Goal: Task Accomplishment & Management: Use online tool/utility

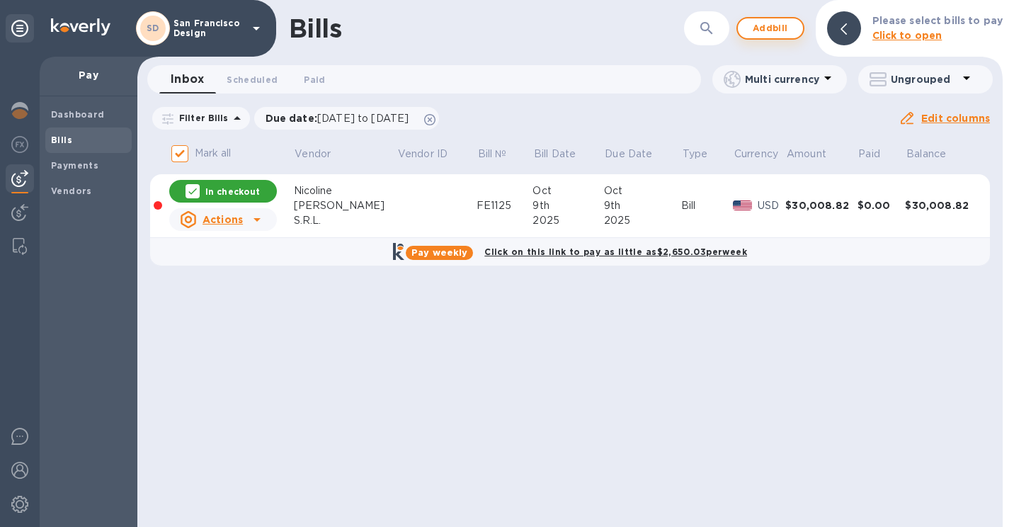
click at [781, 30] on span "Add bill" at bounding box center [770, 28] width 43 height 17
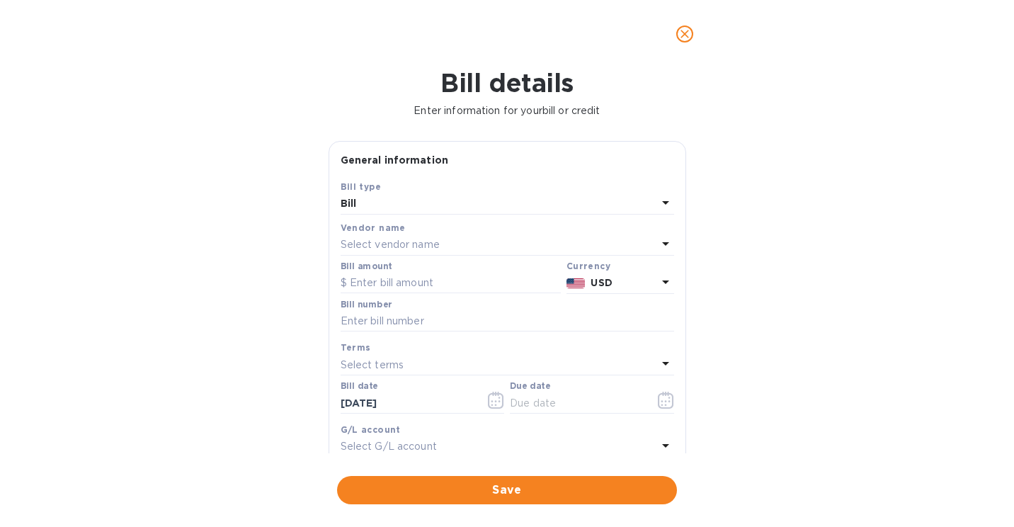
click at [387, 250] on p "Select vendor name" at bounding box center [390, 244] width 99 height 15
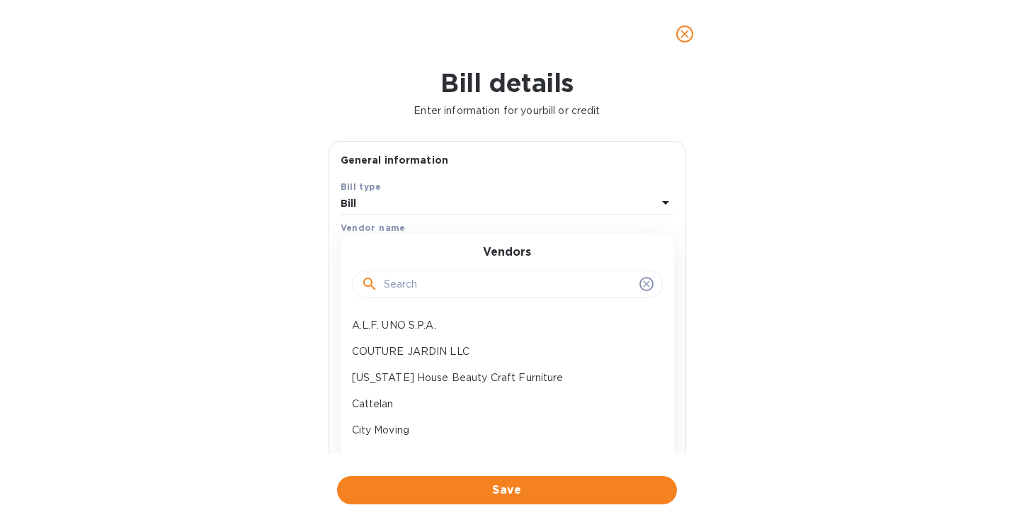
click at [390, 298] on div at bounding box center [507, 285] width 311 height 28
click at [399, 284] on input "text" at bounding box center [509, 284] width 250 height 21
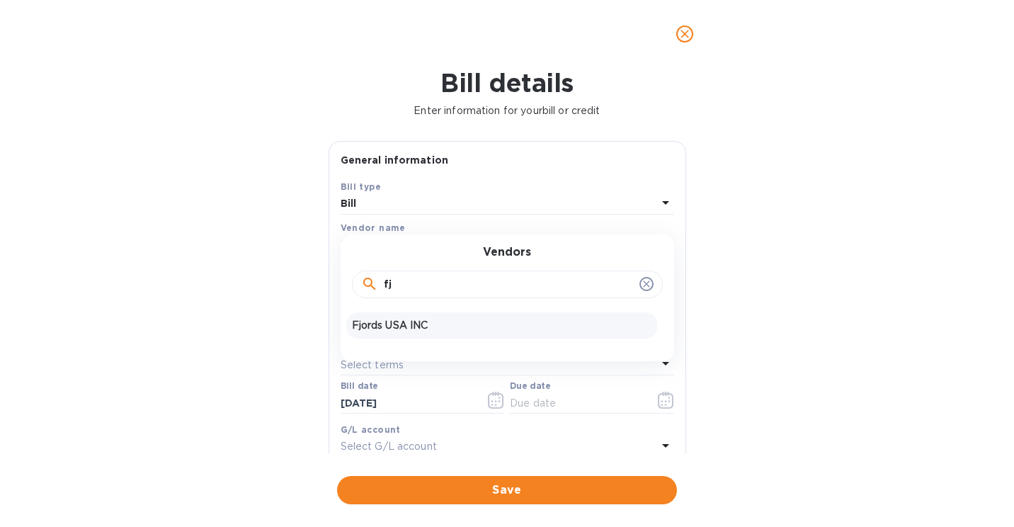
type input "fj"
click at [420, 327] on p "Fjords USA INC" at bounding box center [502, 325] width 300 height 15
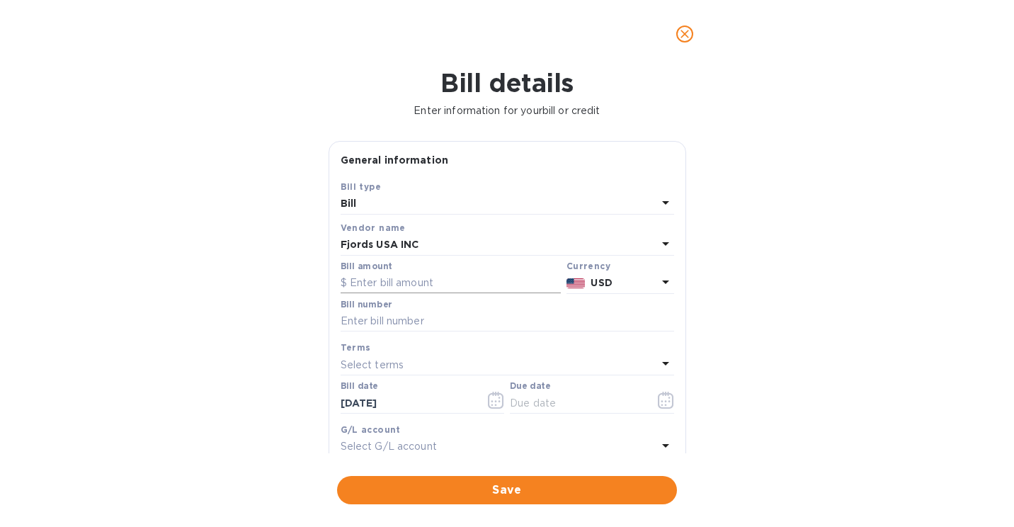
click at [393, 283] on input "text" at bounding box center [451, 283] width 220 height 21
type input "1,697"
type input "h"
type input "HUS-90017393"
click at [661, 395] on icon "button" at bounding box center [666, 400] width 16 height 17
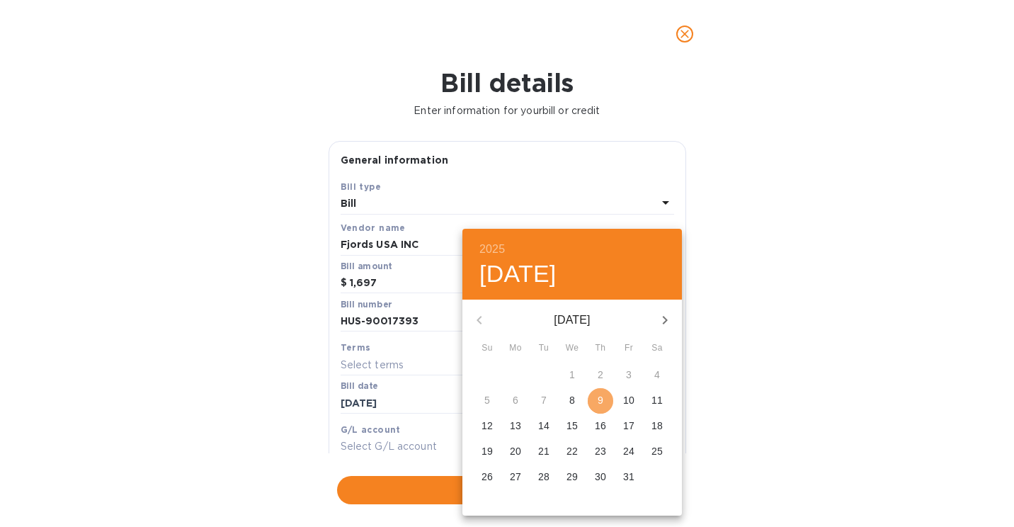
click at [601, 395] on p "9" at bounding box center [601, 400] width 6 height 14
type input "[DATE]"
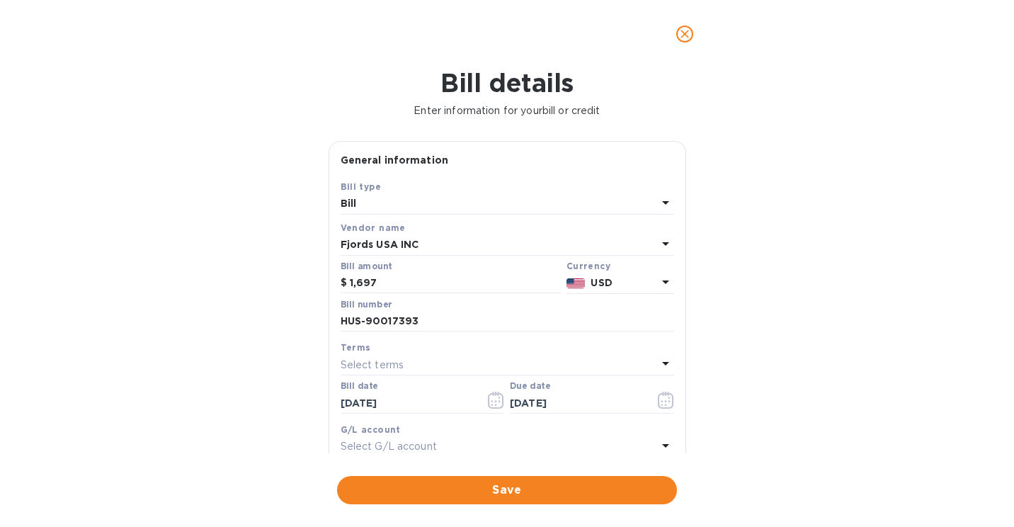
scroll to position [220, 0]
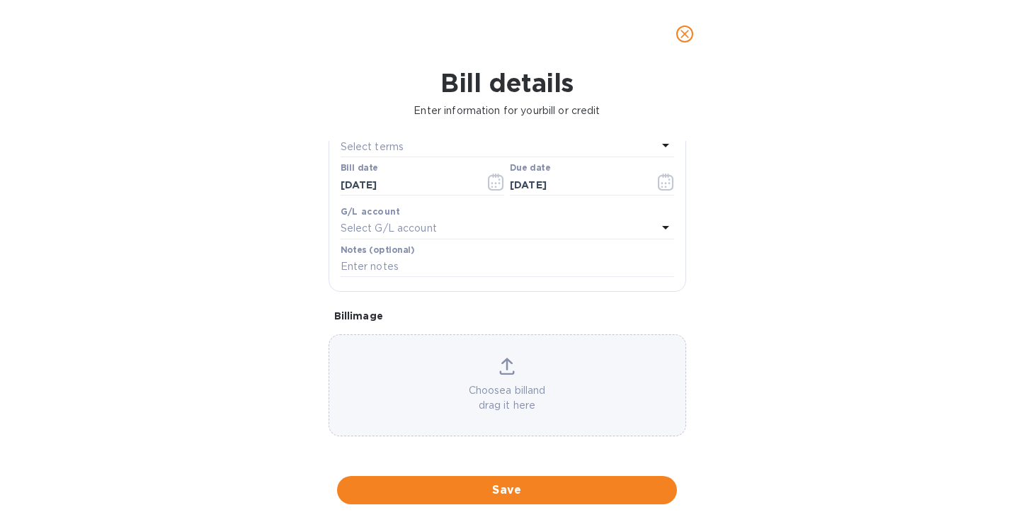
click at [492, 370] on div "Choose a bill and drag it here" at bounding box center [507, 385] width 356 height 55
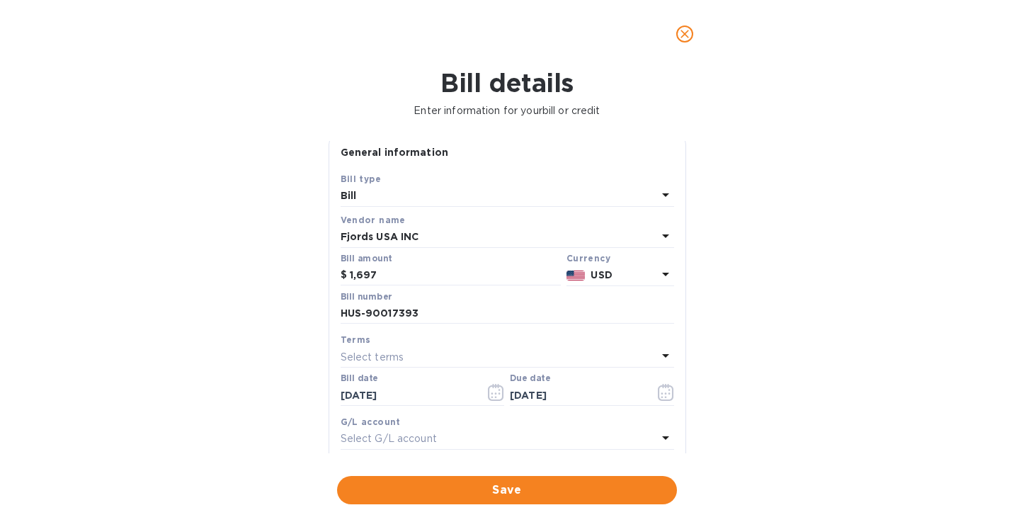
scroll to position [0, 0]
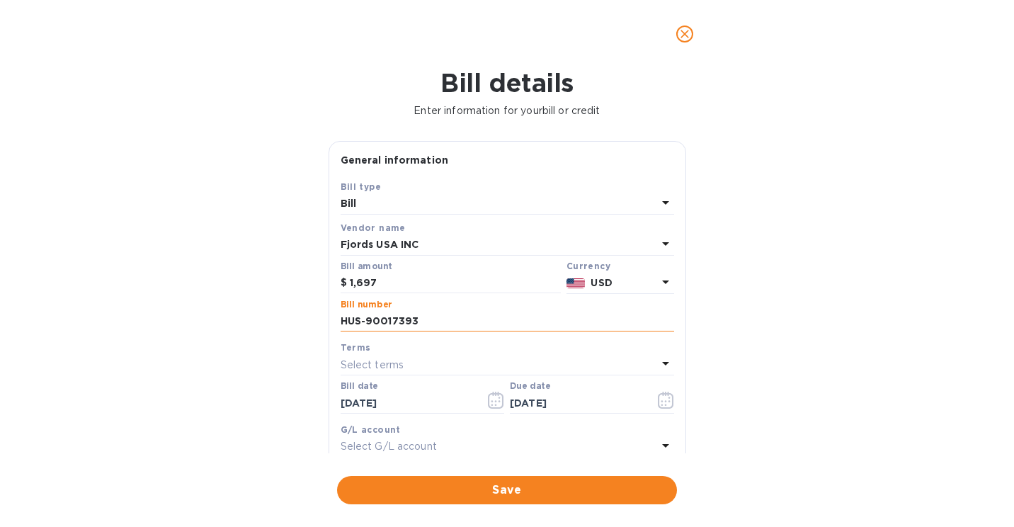
click at [429, 322] on input "HUS-90017393" at bounding box center [508, 321] width 334 height 21
drag, startPoint x: 388, startPoint y: 283, endPoint x: 244, endPoint y: 273, distance: 144.1
click at [242, 274] on div "Bill details Enter information for your bill or credit General information Save…" at bounding box center [507, 297] width 1014 height 459
type input "300"
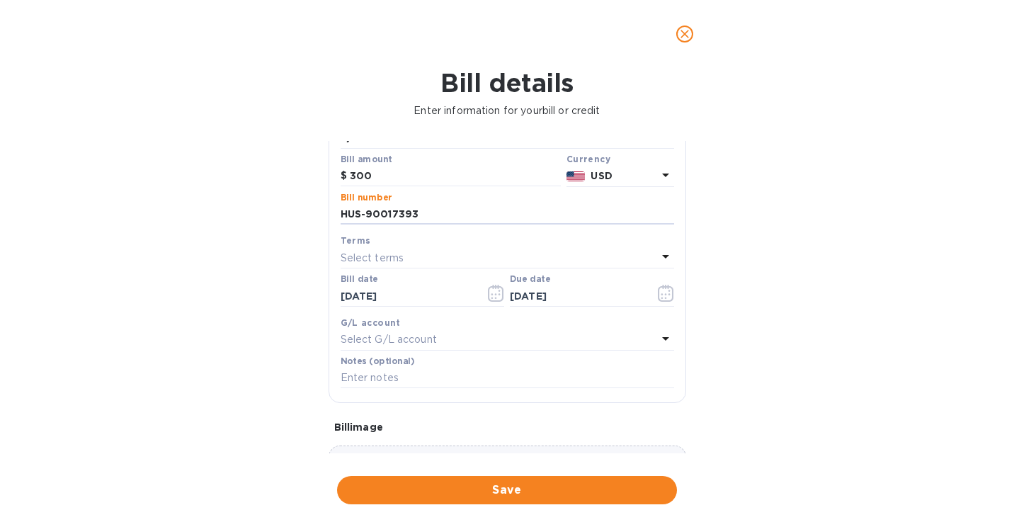
scroll to position [220, 0]
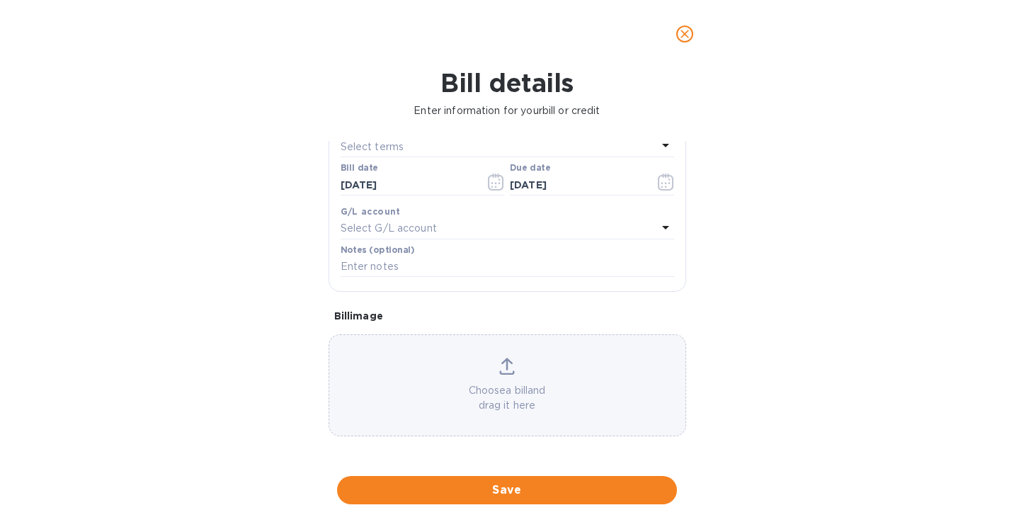
click at [487, 392] on p "Choose a bill and drag it here" at bounding box center [507, 398] width 356 height 30
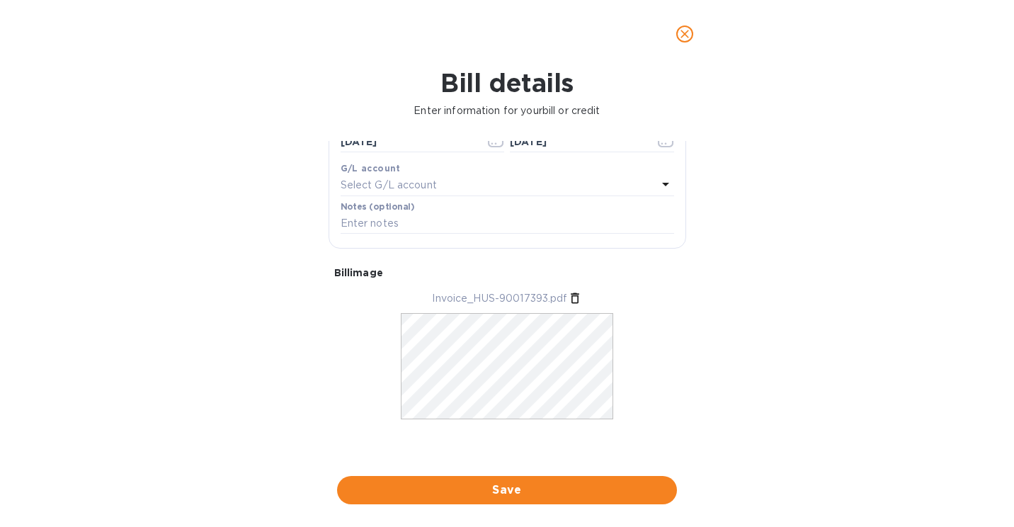
scroll to position [264, 0]
click at [530, 489] on span "Save" at bounding box center [507, 490] width 317 height 17
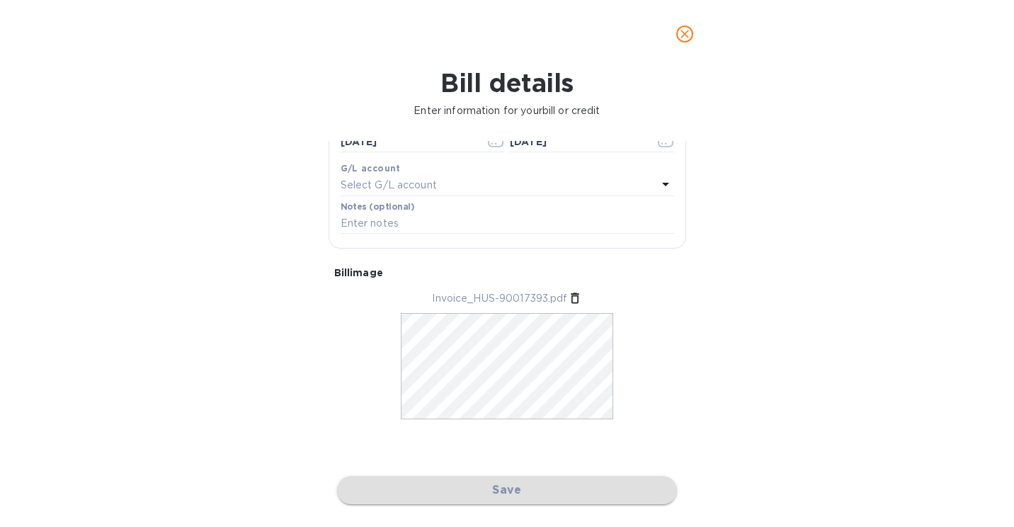
checkbox input "false"
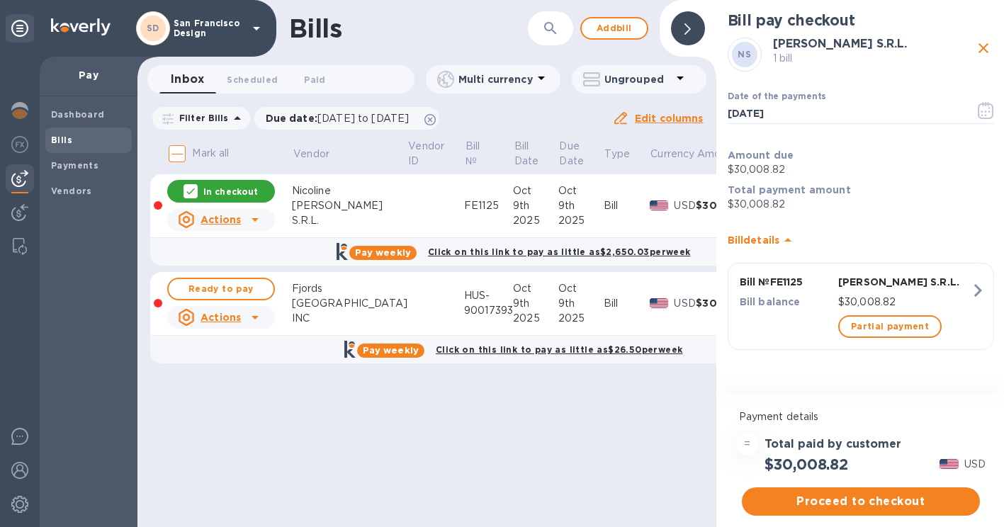
click at [217, 189] on p "In checkout" at bounding box center [230, 192] width 55 height 12
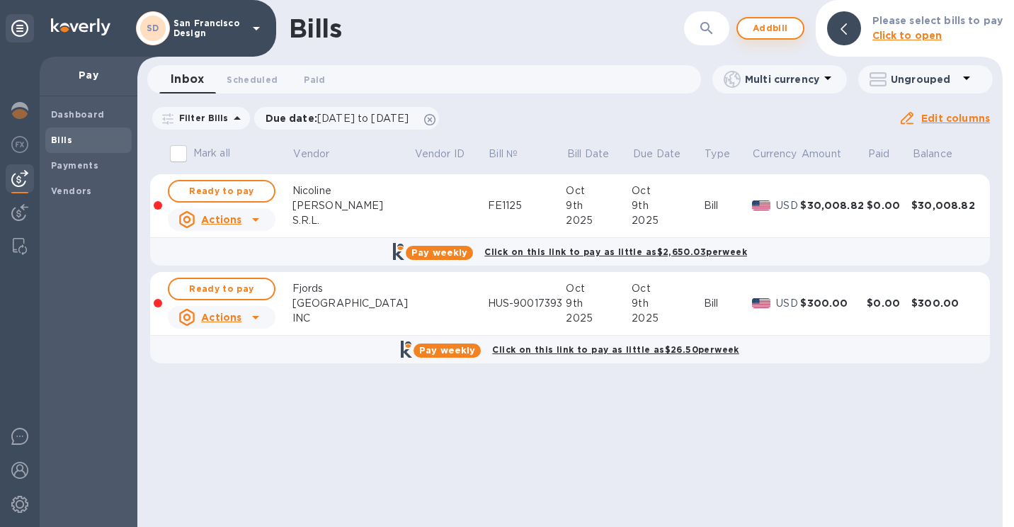
click at [785, 23] on span "Add bill" at bounding box center [770, 28] width 43 height 17
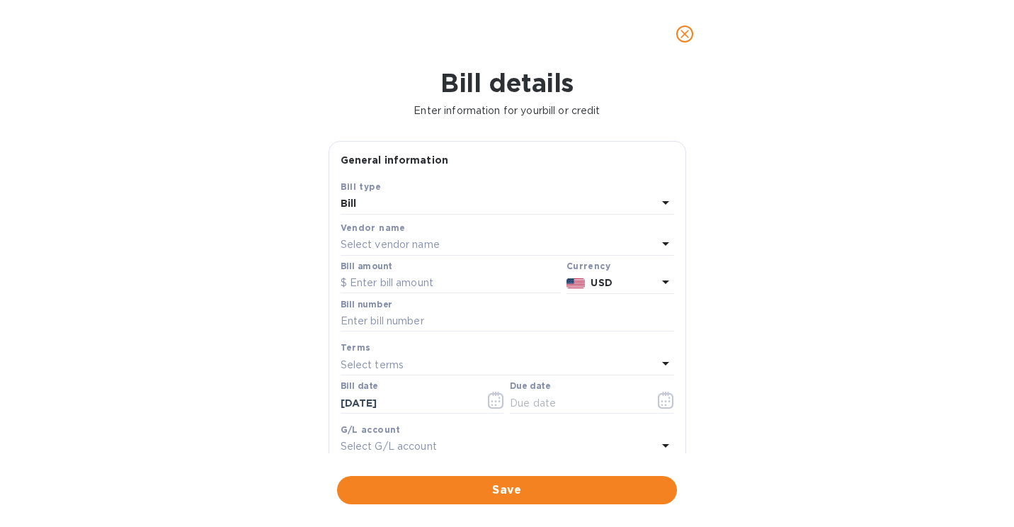
click at [436, 239] on p "Select vendor name" at bounding box center [390, 244] width 99 height 15
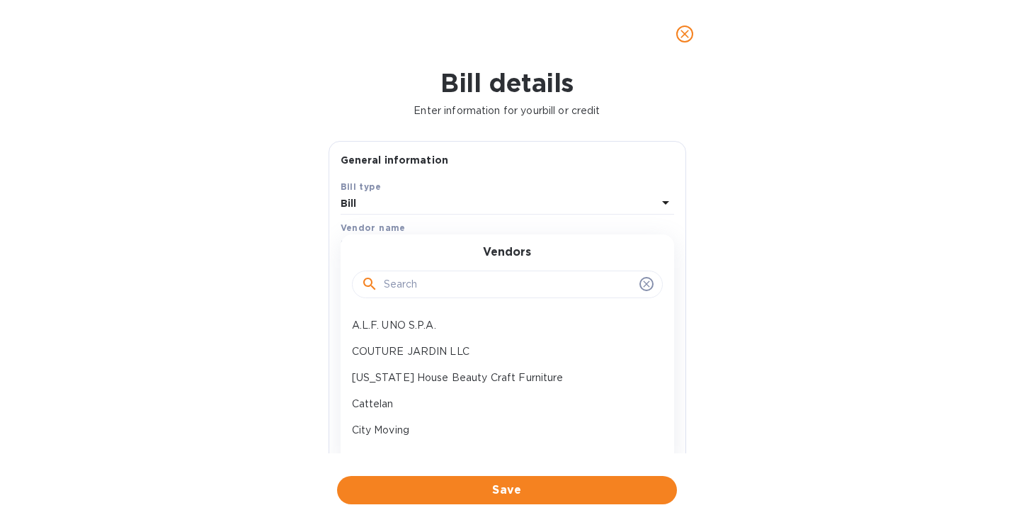
click at [417, 287] on input "text" at bounding box center [509, 284] width 250 height 21
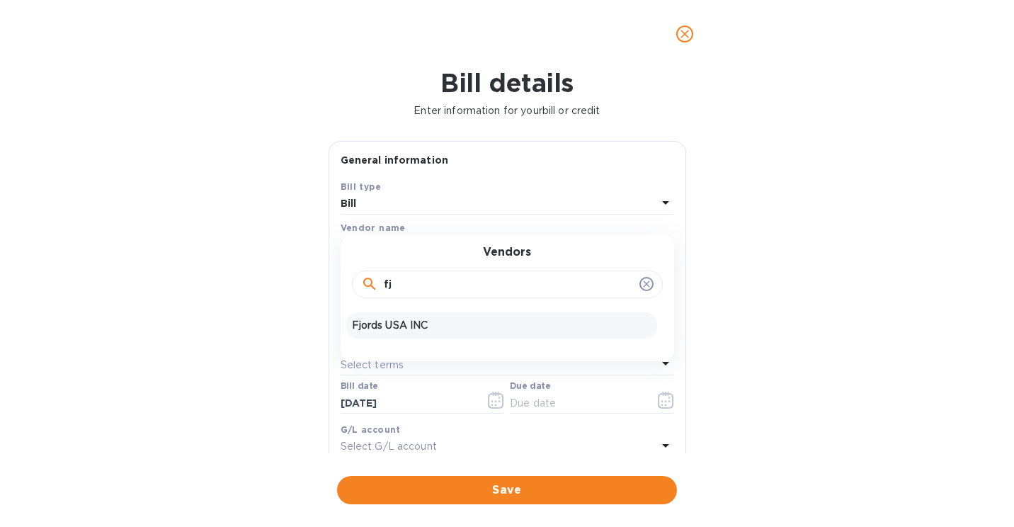
type input "fj"
click at [398, 326] on p "Fjords USA INC" at bounding box center [502, 325] width 300 height 15
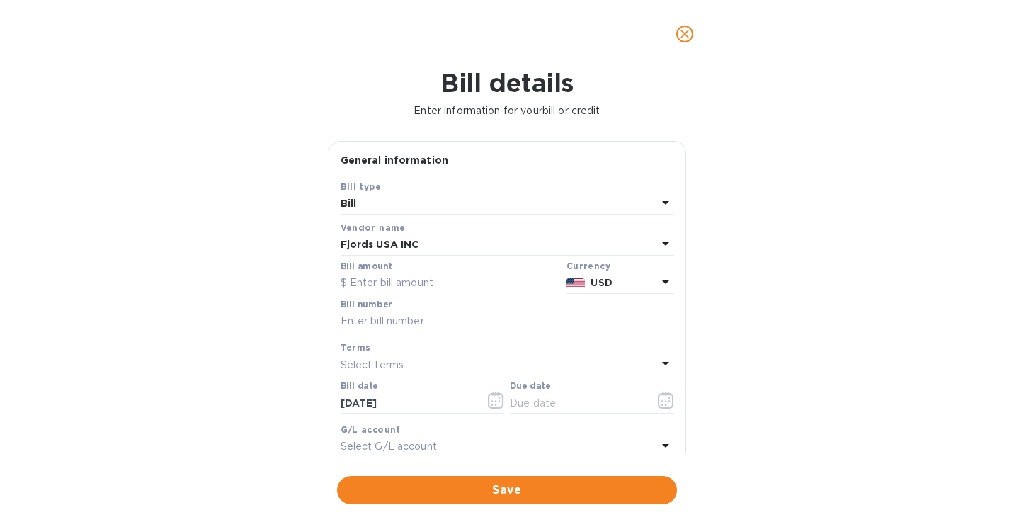
click at [389, 276] on input "text" at bounding box center [451, 283] width 220 height 21
type input "1,397"
type input "HUS-90017394"
click at [650, 392] on button "button" at bounding box center [666, 400] width 33 height 34
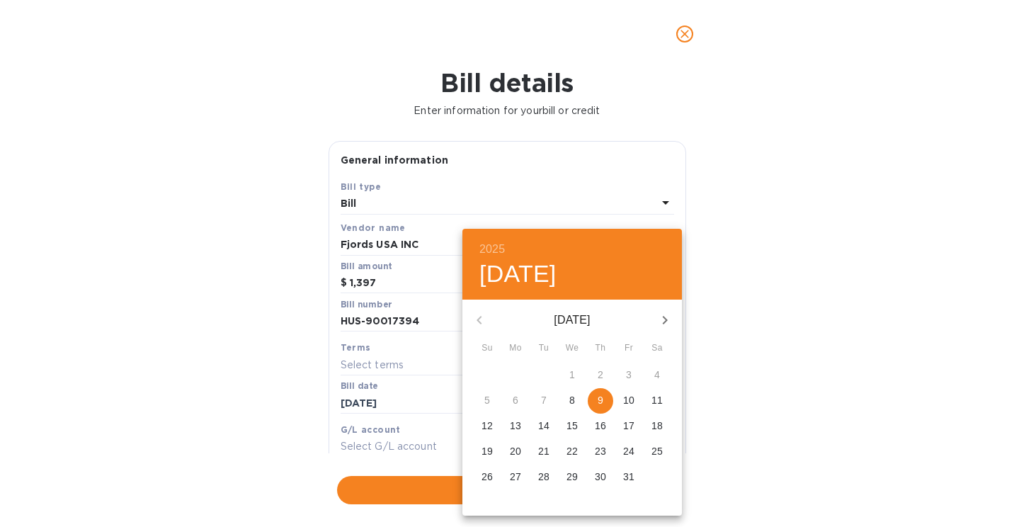
click at [606, 404] on span "9" at bounding box center [601, 400] width 26 height 14
type input "[DATE]"
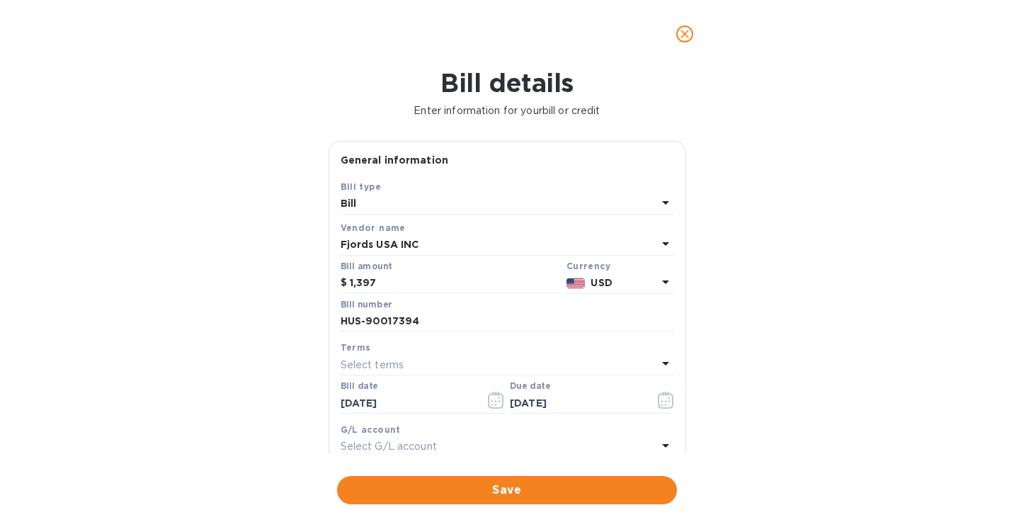
scroll to position [220, 0]
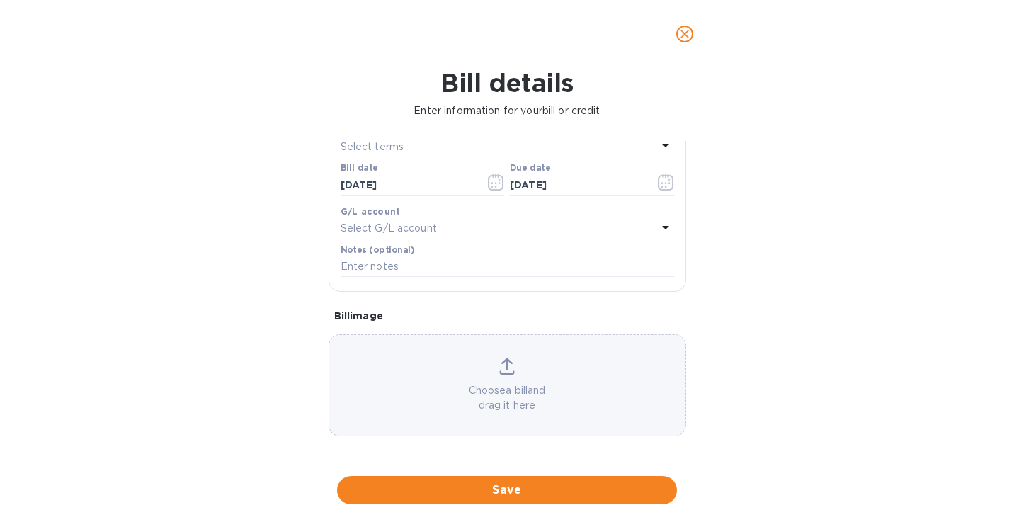
click at [531, 400] on p "Choose a bill and drag it here" at bounding box center [507, 398] width 356 height 30
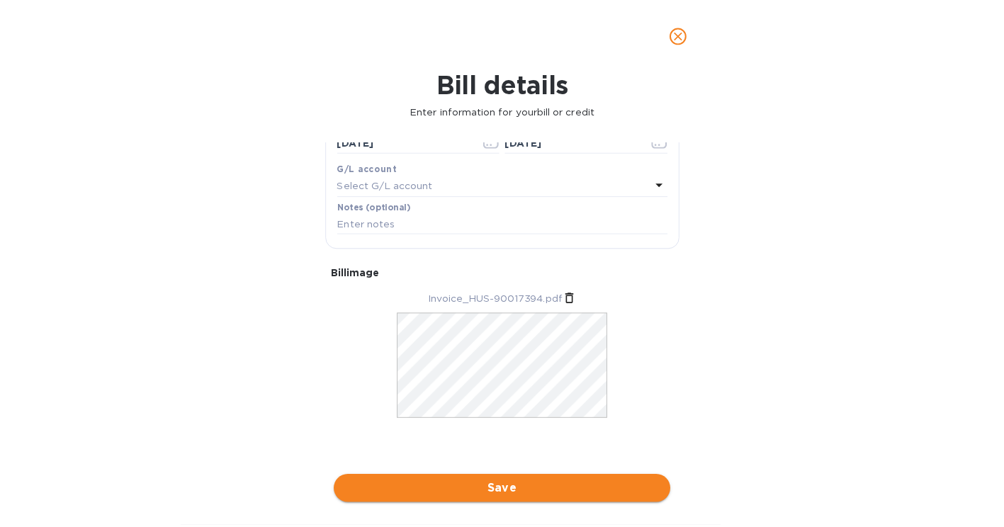
scroll to position [264, 0]
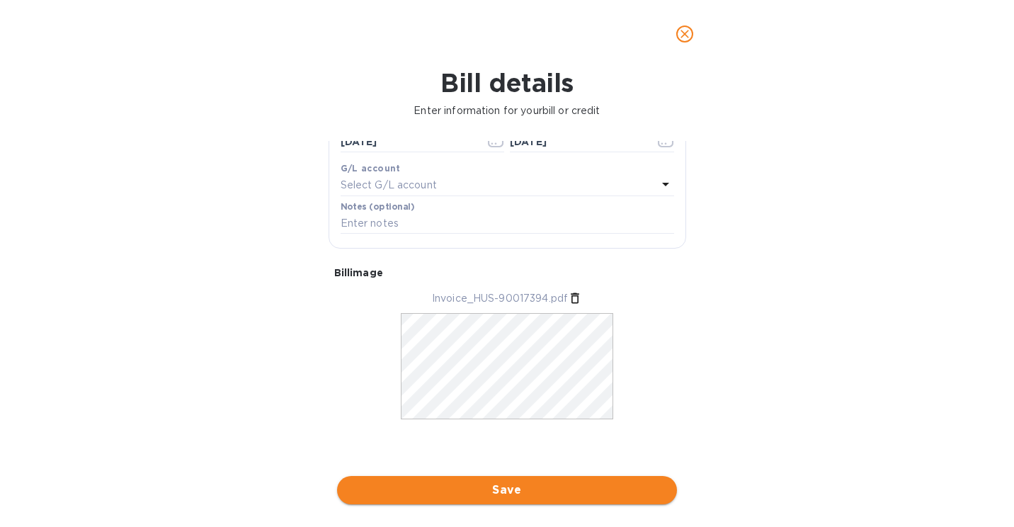
click at [529, 477] on button "Save" at bounding box center [507, 490] width 340 height 28
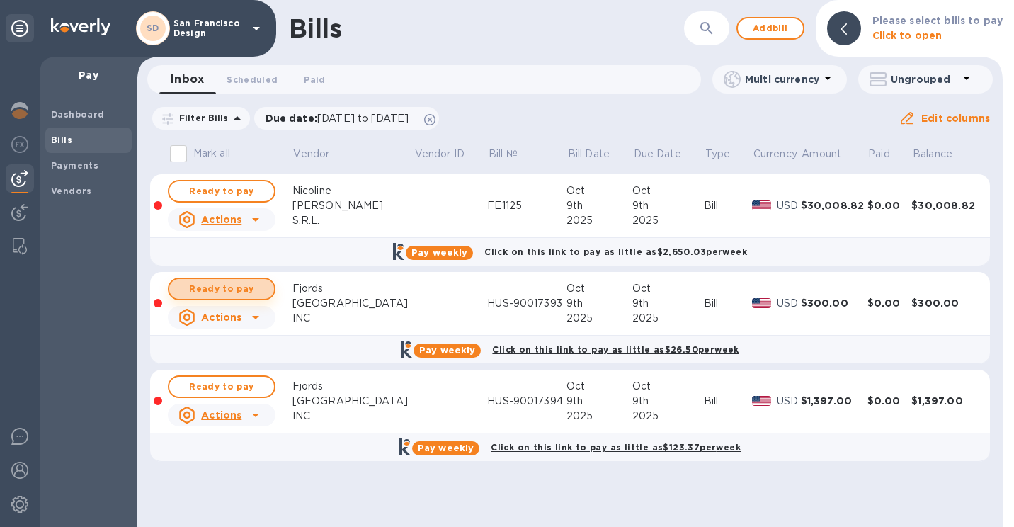
click at [227, 285] on span "Ready to pay" at bounding box center [222, 289] width 82 height 17
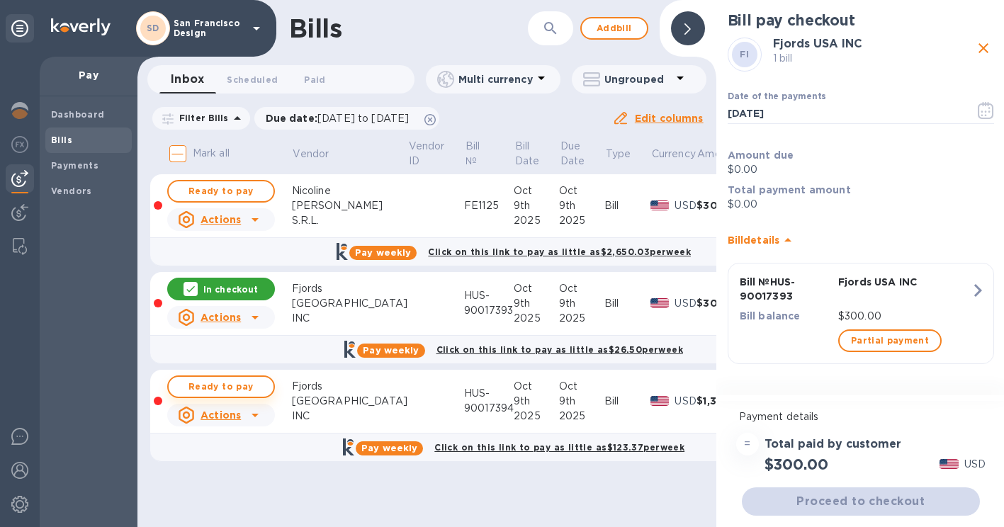
click at [230, 391] on span "Ready to pay" at bounding box center [221, 386] width 82 height 17
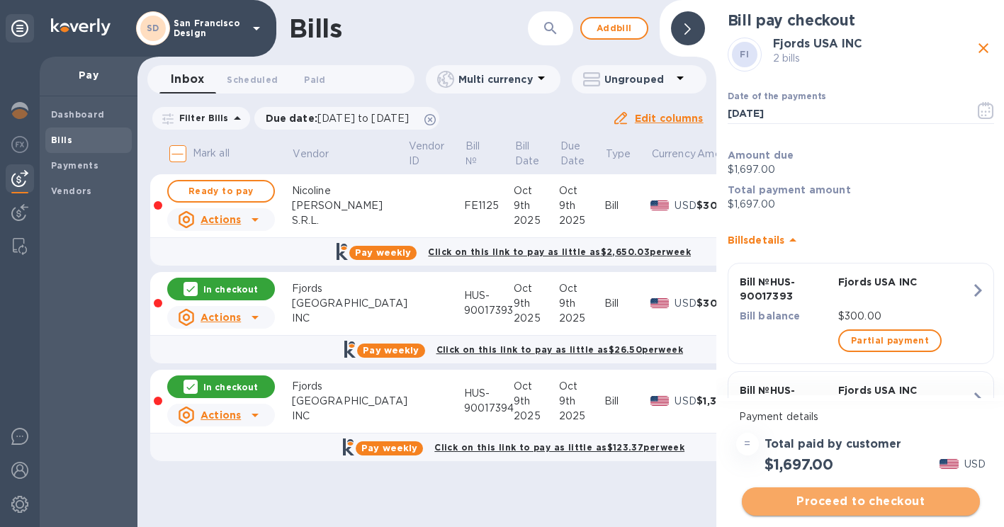
click at [843, 499] on span "Proceed to checkout" at bounding box center [860, 501] width 215 height 17
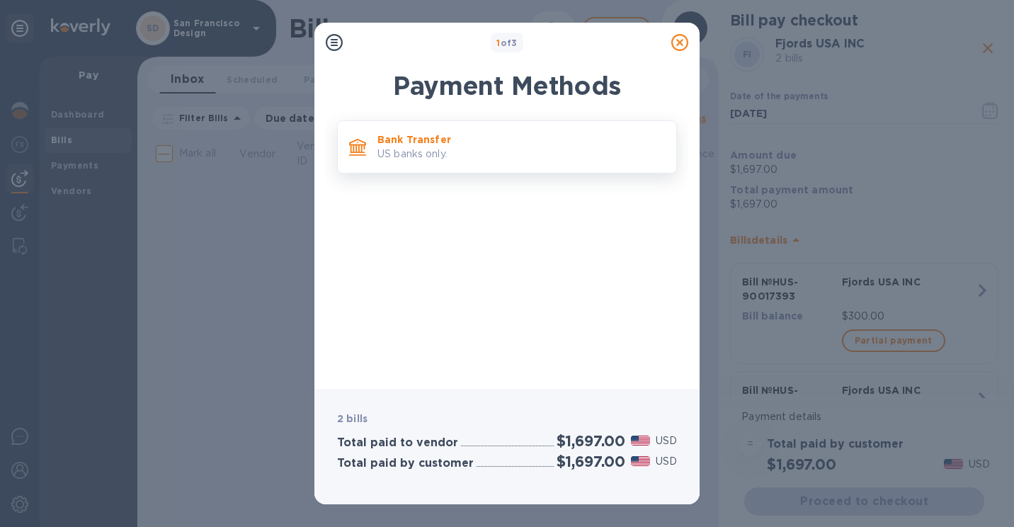
click at [417, 144] on p "Bank Transfer" at bounding box center [522, 139] width 288 height 14
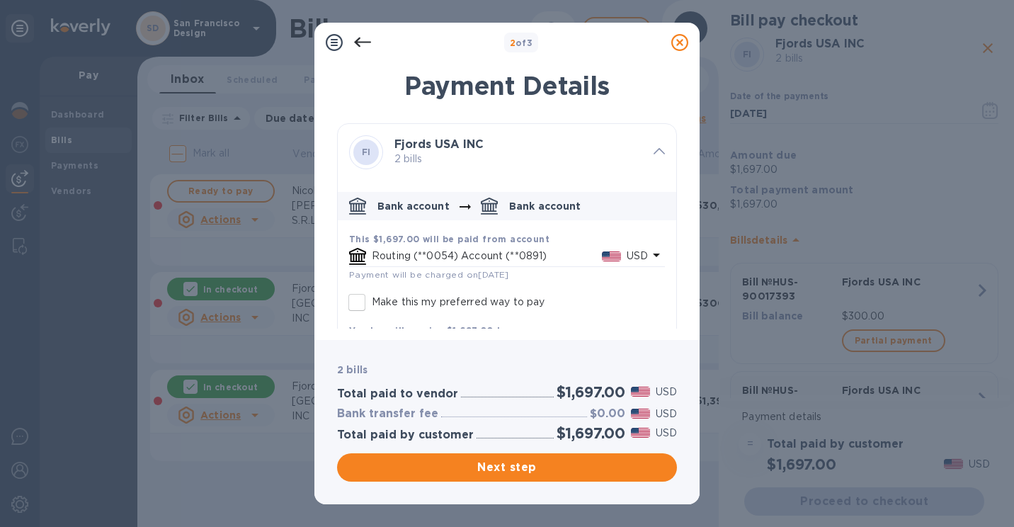
click at [367, 306] on input "Make this my preferred way to pay" at bounding box center [357, 303] width 30 height 30
checkbox input "true"
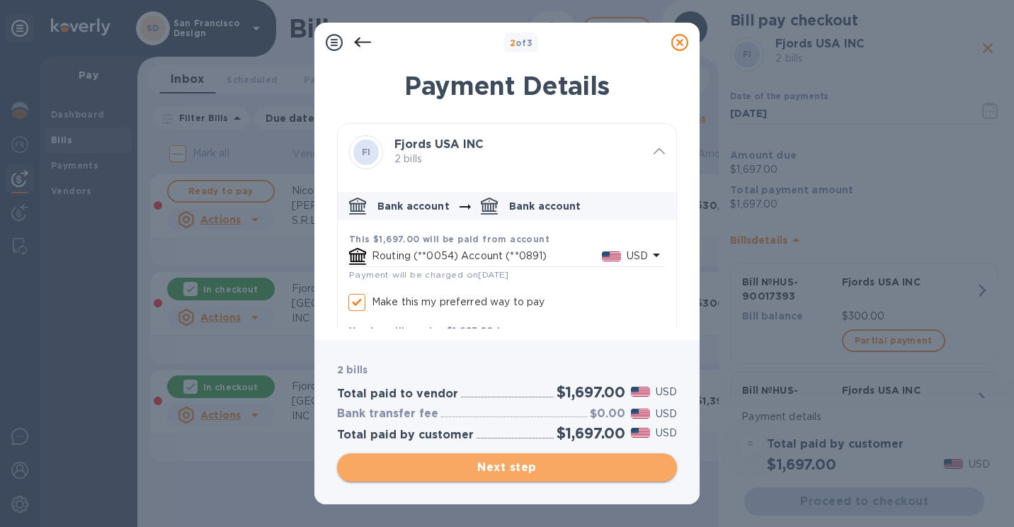
click at [535, 475] on span "Next step" at bounding box center [507, 467] width 317 height 17
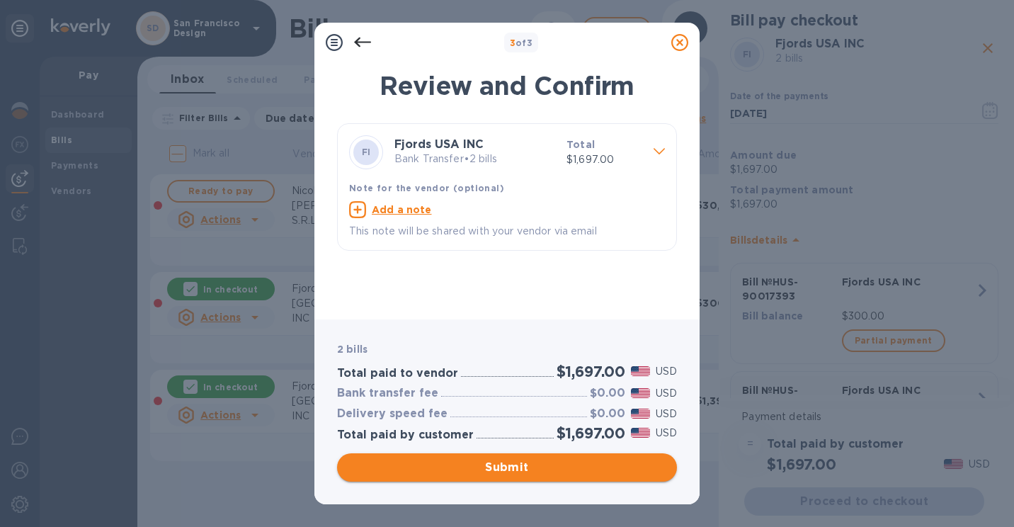
click at [558, 473] on span "Submit" at bounding box center [507, 467] width 317 height 17
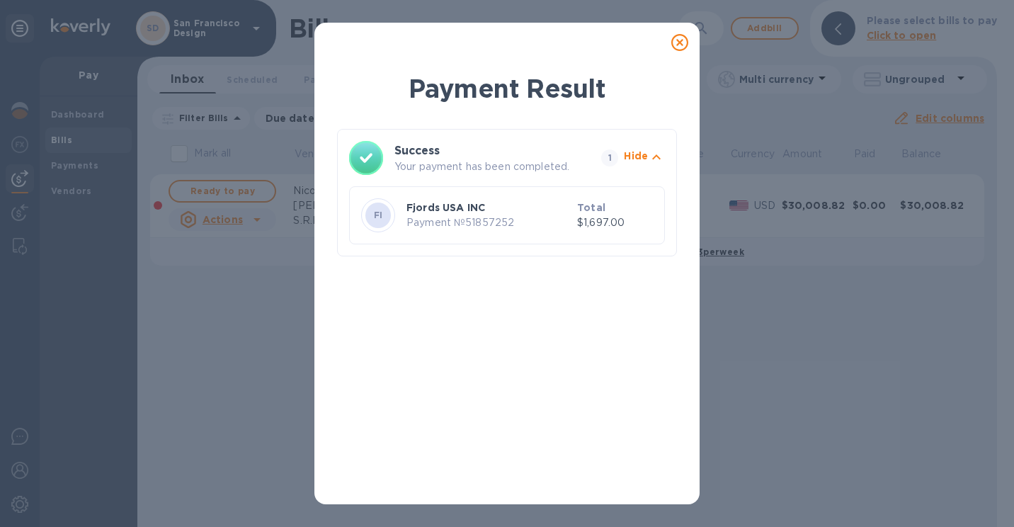
click at [674, 40] on icon at bounding box center [680, 42] width 17 height 17
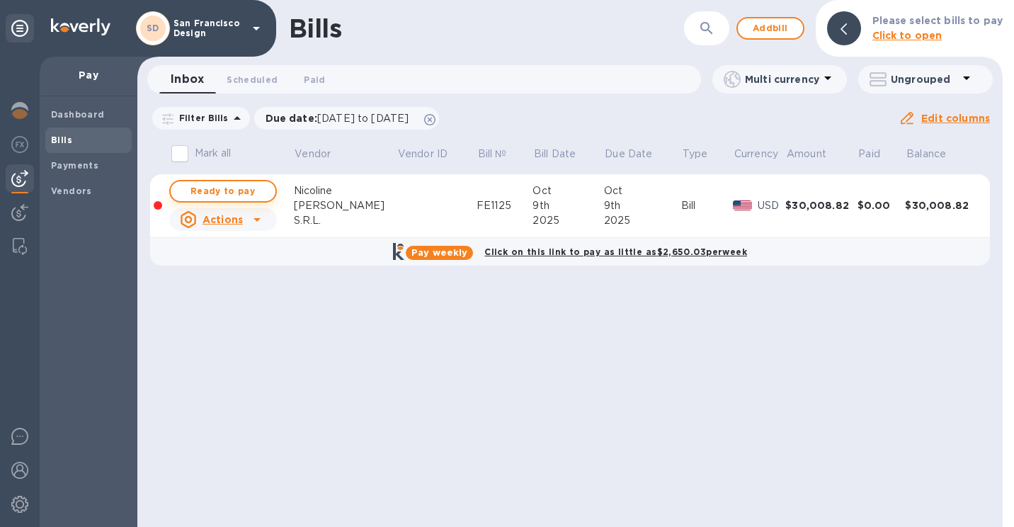
click at [227, 196] on span "Ready to pay" at bounding box center [223, 191] width 82 height 17
checkbox input "true"
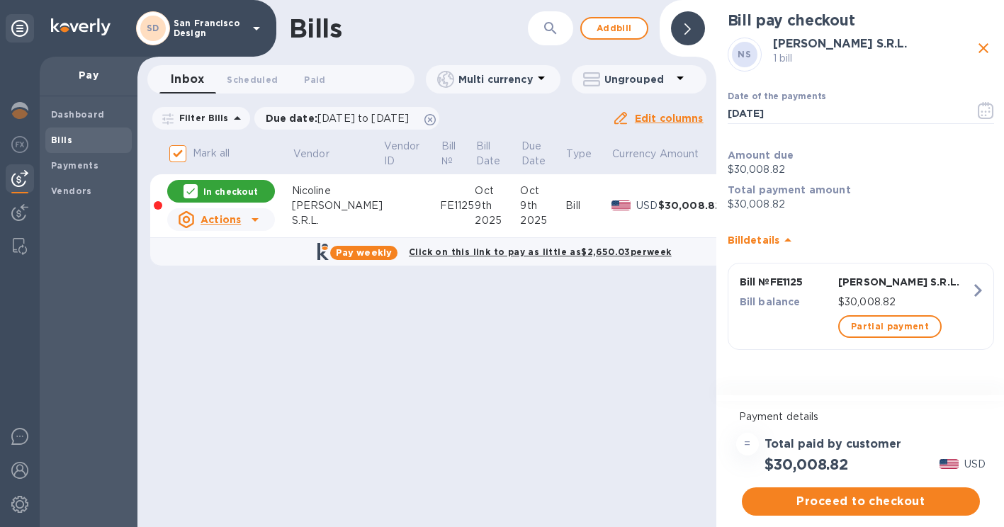
scroll to position [11, 0]
click at [78, 162] on span "Payments" at bounding box center [74, 166] width 47 height 14
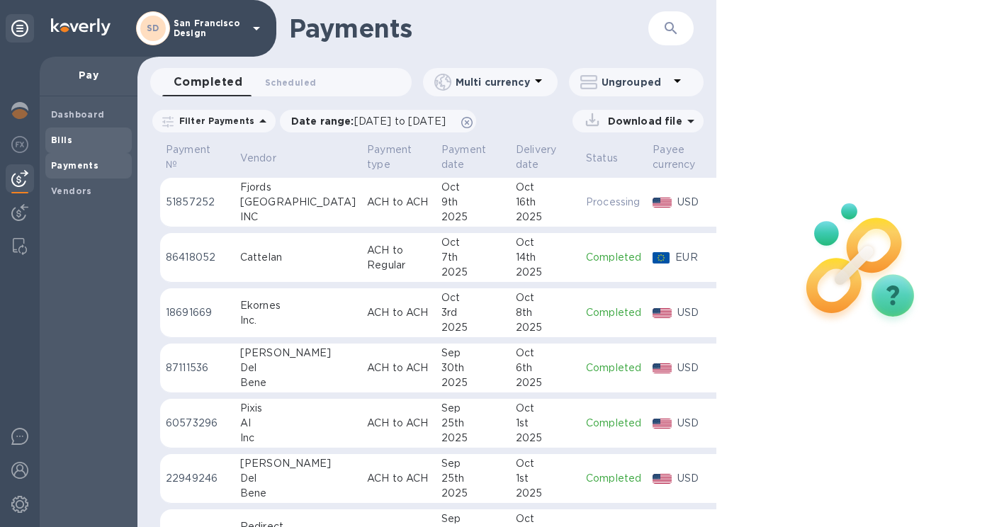
click at [92, 149] on div "Bills" at bounding box center [88, 141] width 86 height 26
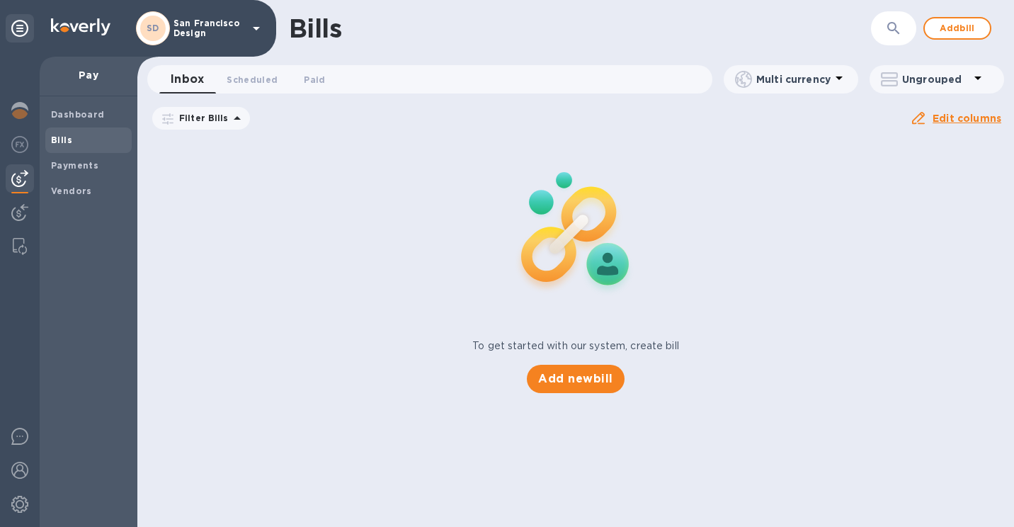
click at [71, 140] on span "Bills" at bounding box center [88, 140] width 75 height 14
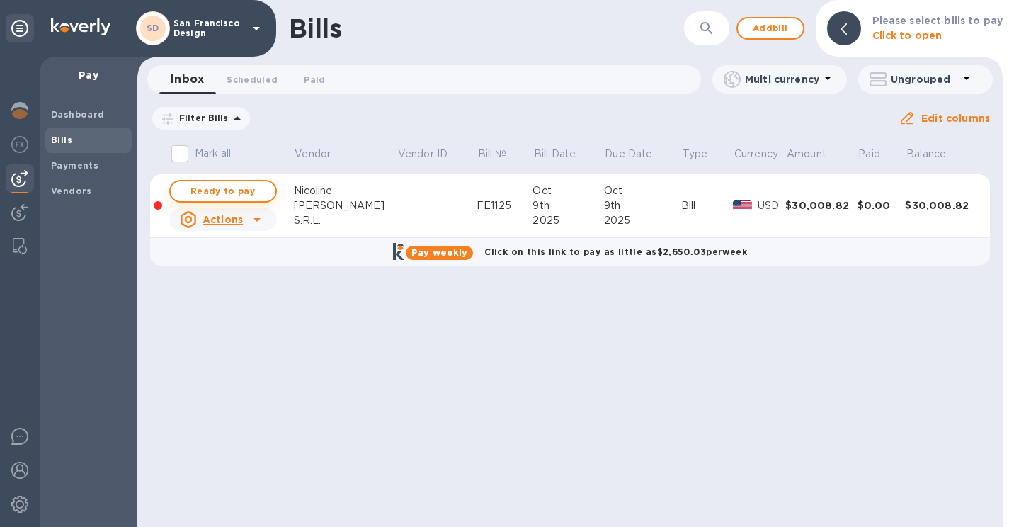
click at [239, 187] on span "Ready to pay" at bounding box center [223, 191] width 82 height 17
checkbox input "true"
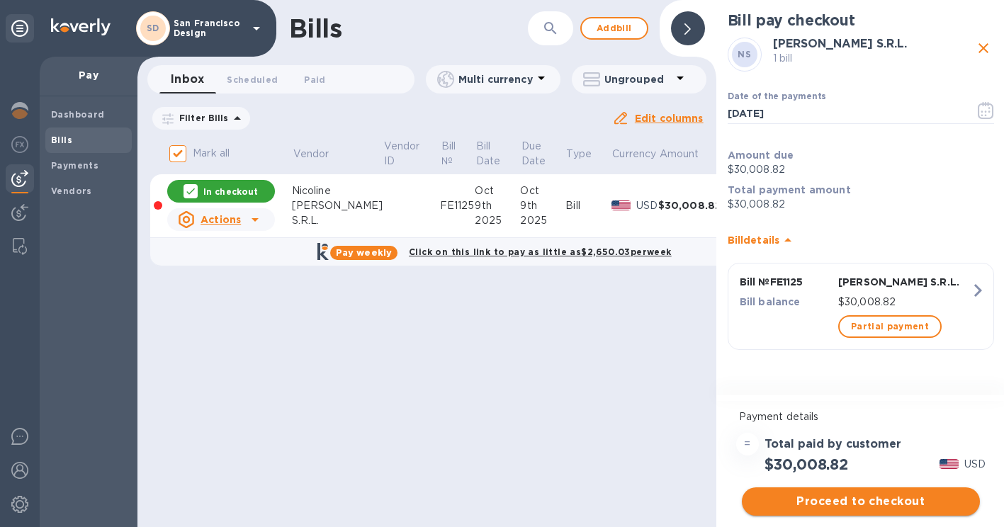
click at [830, 502] on span "Proceed to checkout" at bounding box center [860, 501] width 215 height 17
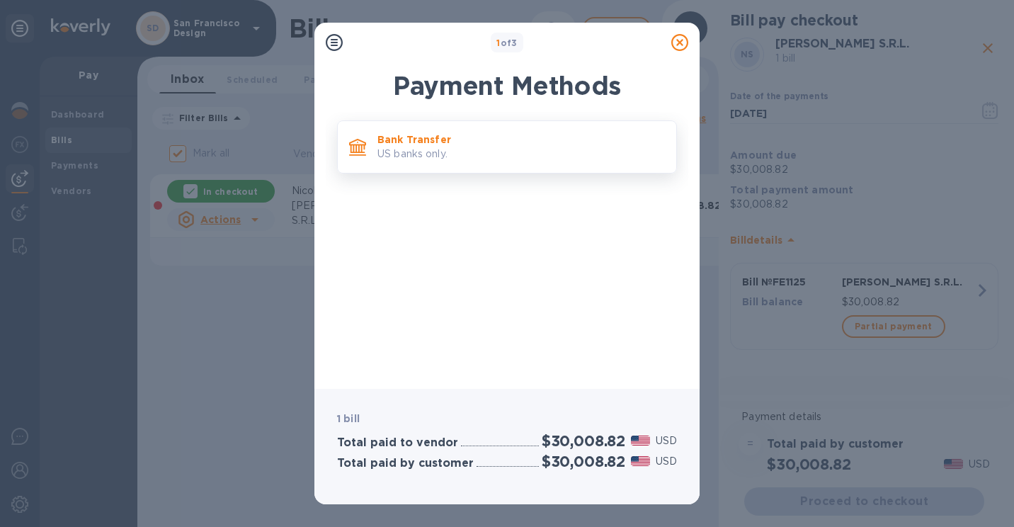
click at [454, 139] on p "Bank Transfer" at bounding box center [522, 139] width 288 height 14
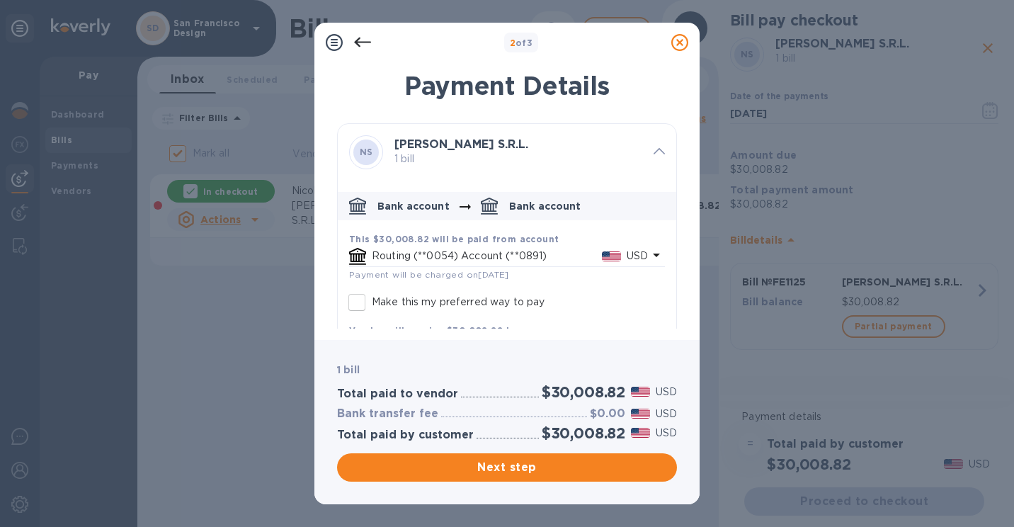
click at [349, 295] on input "Make this my preferred way to pay" at bounding box center [357, 303] width 30 height 30
checkbox input "true"
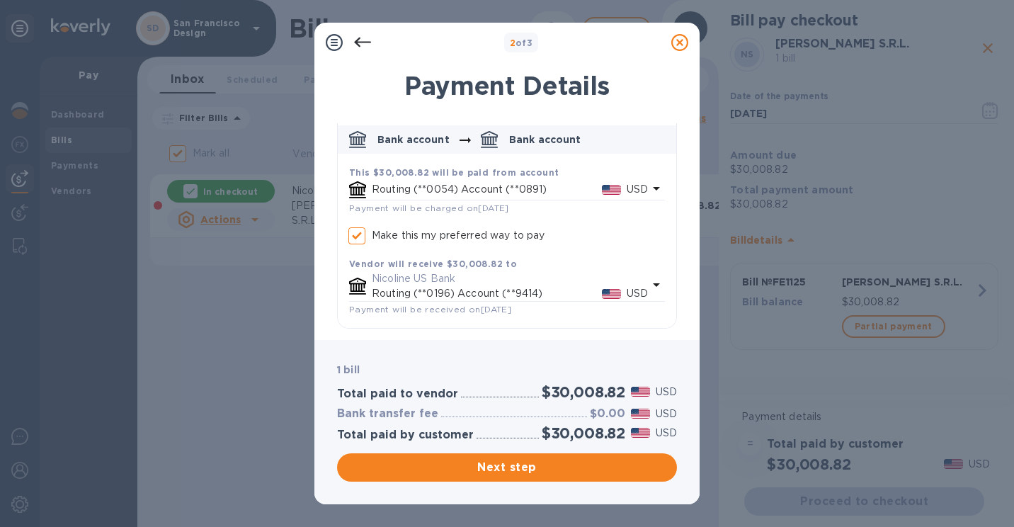
scroll to position [68, 0]
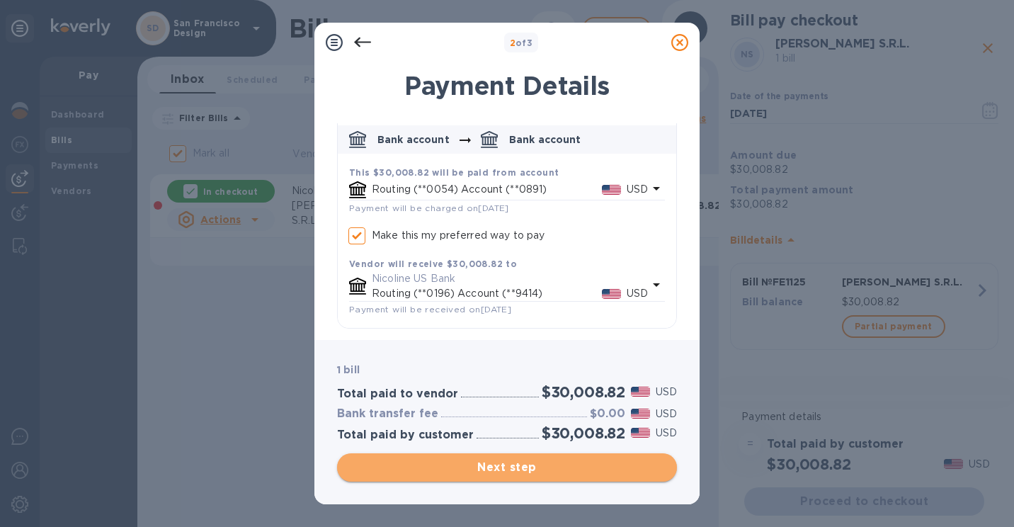
click at [502, 465] on span "Next step" at bounding box center [507, 467] width 317 height 17
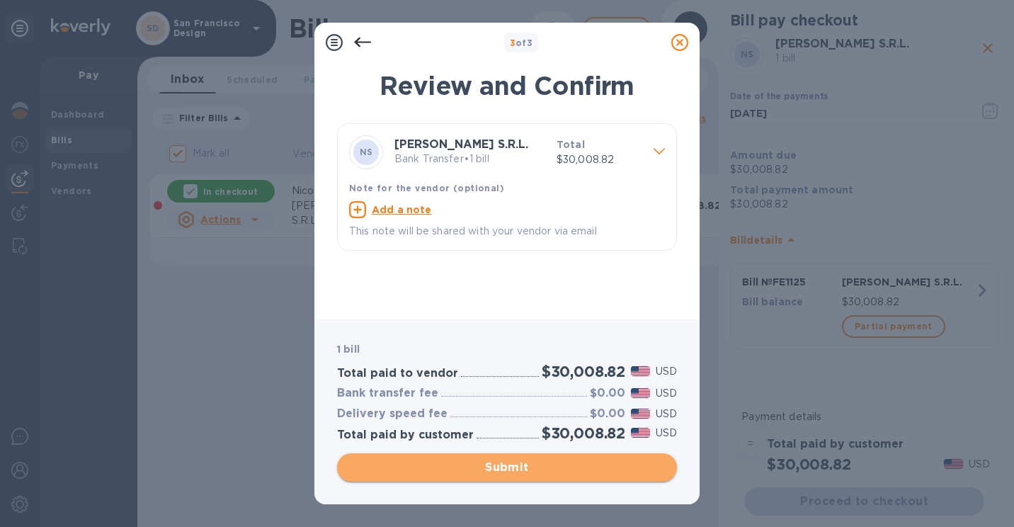
click at [506, 465] on span "Submit" at bounding box center [507, 467] width 317 height 17
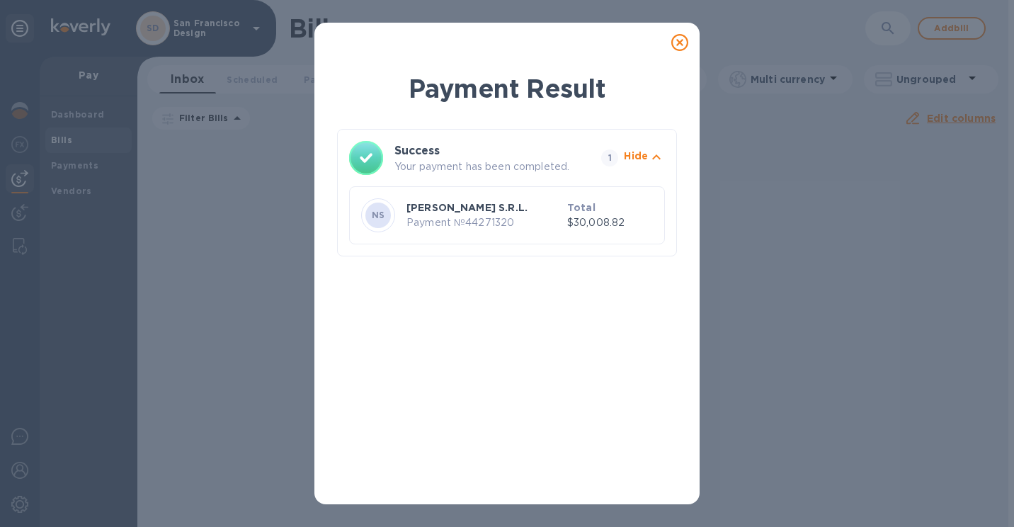
click at [685, 44] on icon at bounding box center [680, 42] width 17 height 17
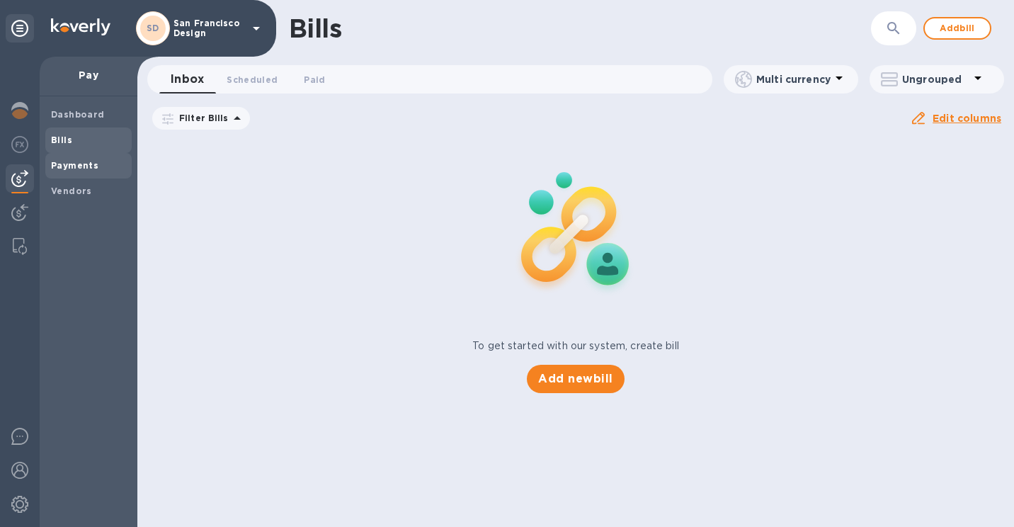
click at [84, 160] on b "Payments" at bounding box center [74, 165] width 47 height 11
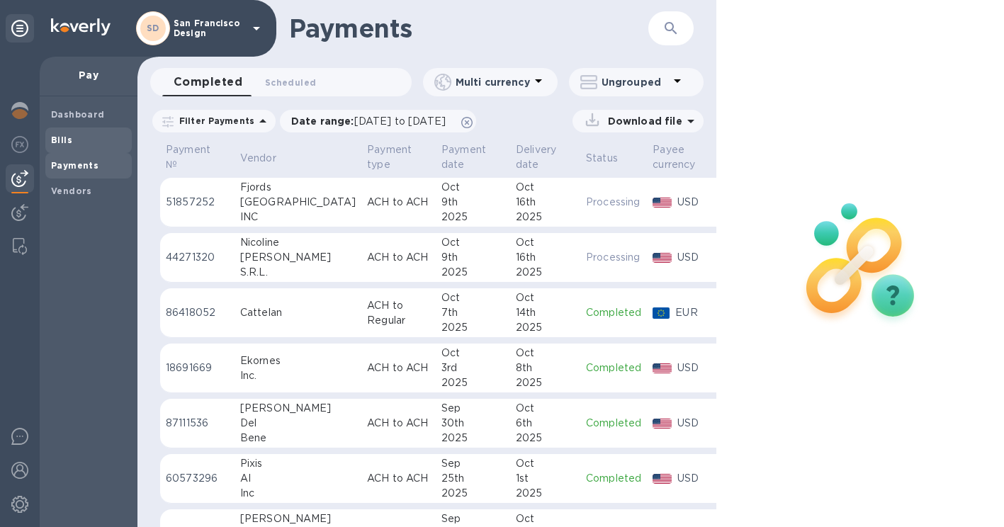
click at [84, 148] on div "Bills" at bounding box center [88, 141] width 86 height 26
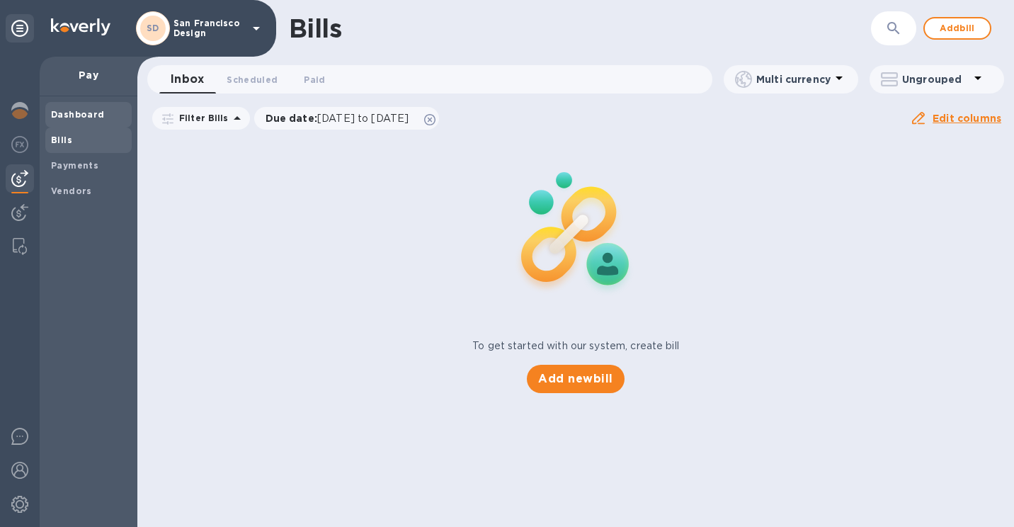
click at [65, 103] on div "Dashboard" at bounding box center [88, 115] width 86 height 26
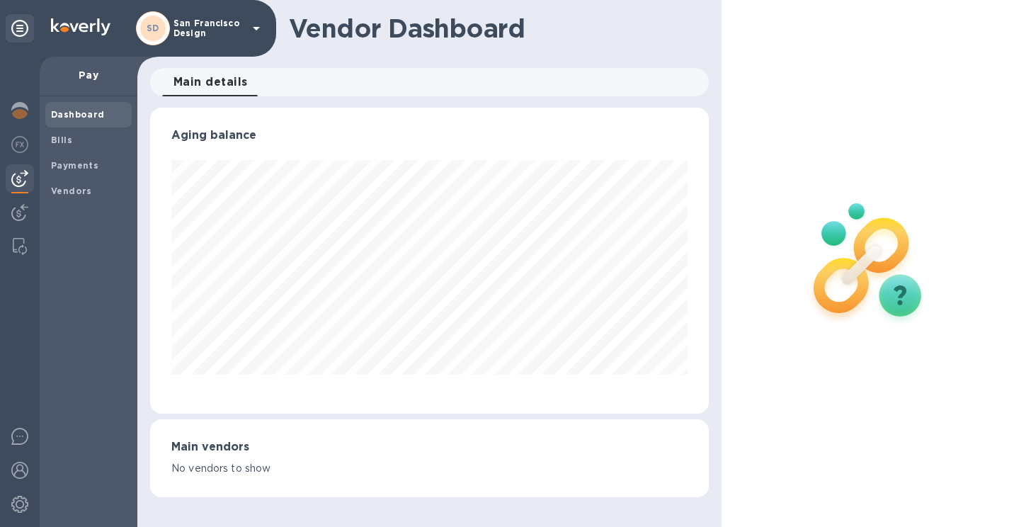
scroll to position [306, 559]
click at [93, 135] on span "Bills" at bounding box center [88, 140] width 75 height 14
